Goal: Entertainment & Leisure: Consume media (video, audio)

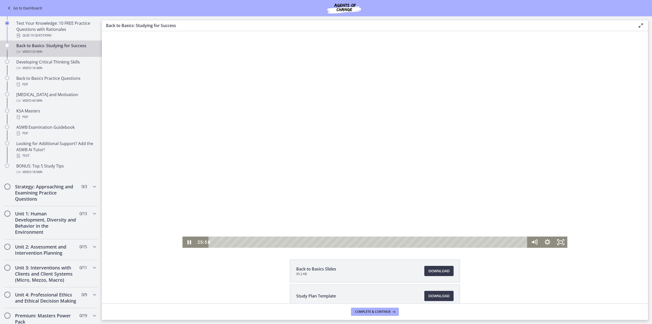
click at [433, 140] on div at bounding box center [374, 139] width 385 height 217
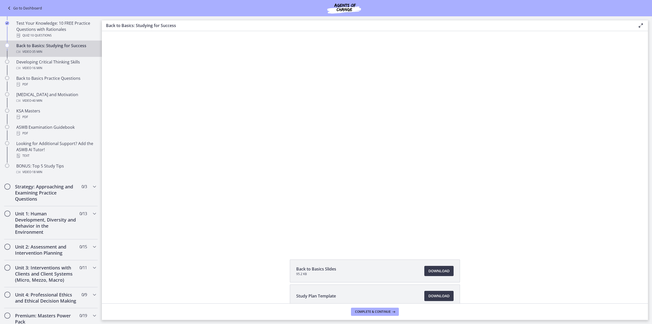
click at [433, 140] on div at bounding box center [374, 139] width 385 height 217
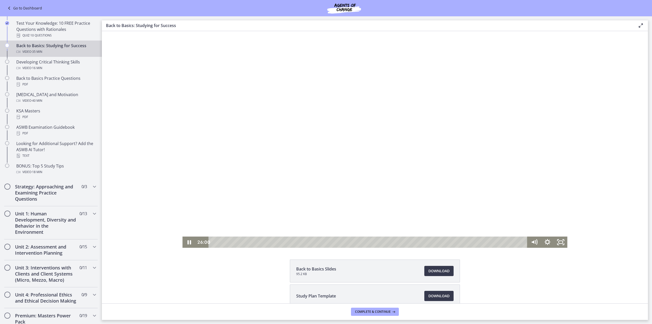
click at [394, 166] on div at bounding box center [374, 139] width 385 height 217
click at [189, 241] on icon "Play Video" at bounding box center [190, 242] width 16 height 14
click at [320, 219] on div at bounding box center [374, 139] width 385 height 217
click at [402, 160] on div at bounding box center [374, 139] width 385 height 217
click at [188, 244] on icon "Pause" at bounding box center [188, 241] width 13 height 11
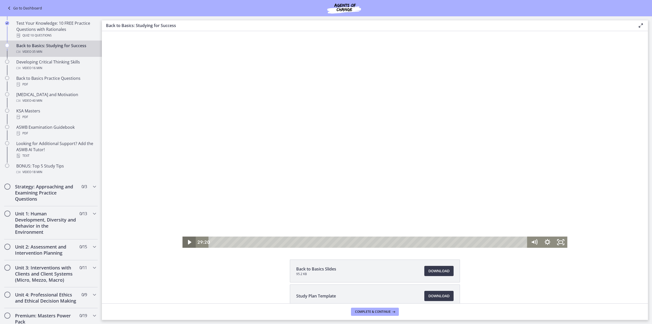
click at [188, 242] on icon "Play Video" at bounding box center [189, 242] width 3 height 5
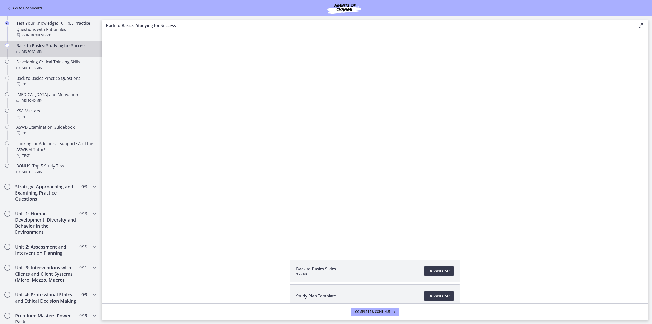
click at [234, 222] on div at bounding box center [374, 139] width 385 height 217
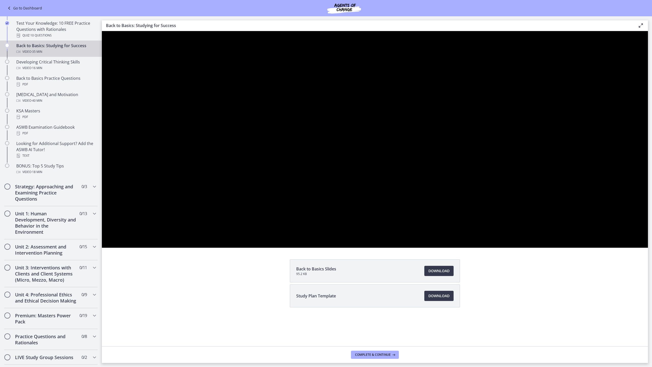
click at [350, 248] on div at bounding box center [375, 139] width 546 height 217
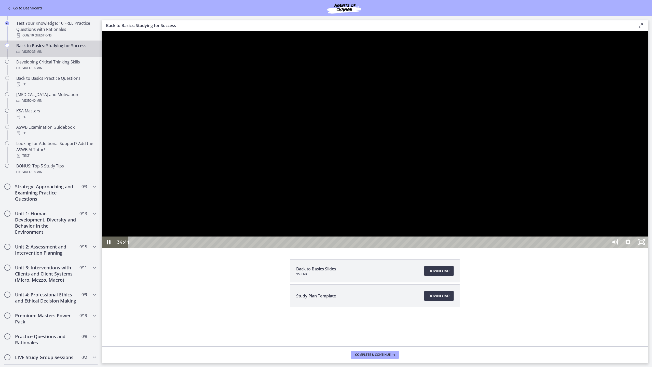
click at [430, 248] on div at bounding box center [375, 139] width 546 height 217
